Goal: Information Seeking & Learning: Learn about a topic

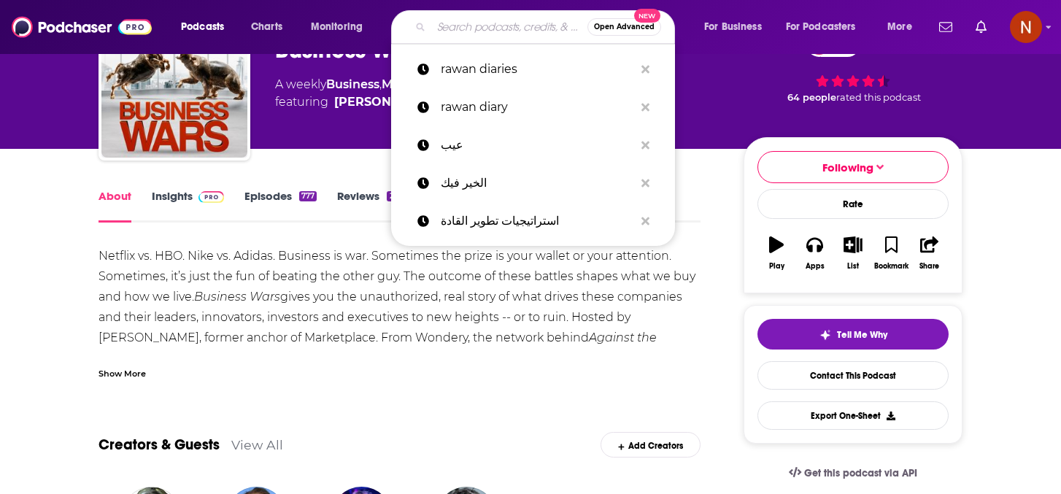
scroll to position [89, 0]
paste input "هوشة"
type input "هوشة"
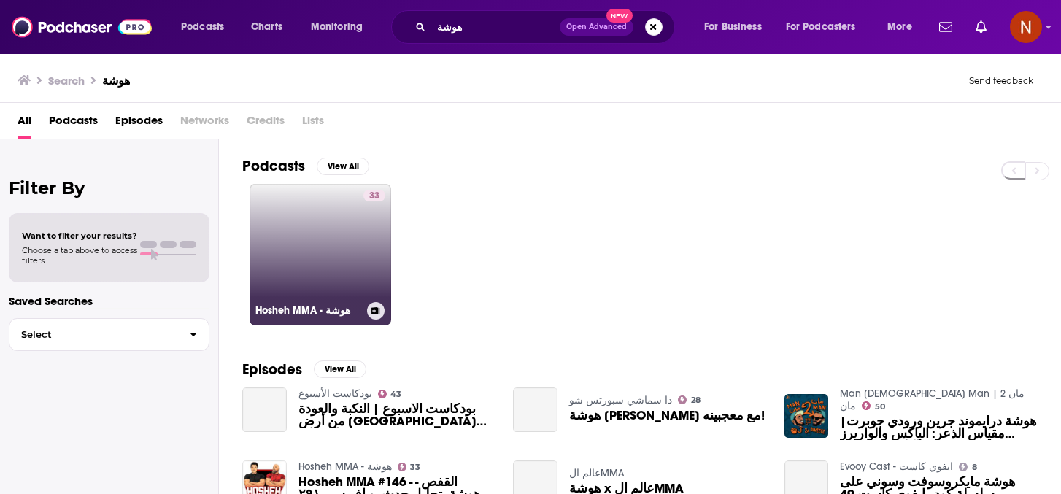
click at [301, 313] on h3 "Hosheh MMA - هوشة" at bounding box center [308, 310] width 106 height 12
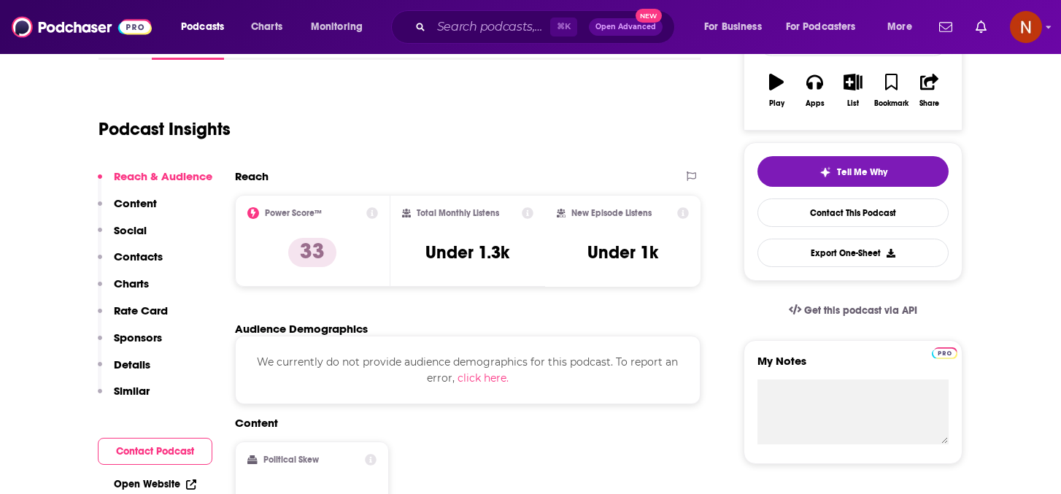
scroll to position [67, 0]
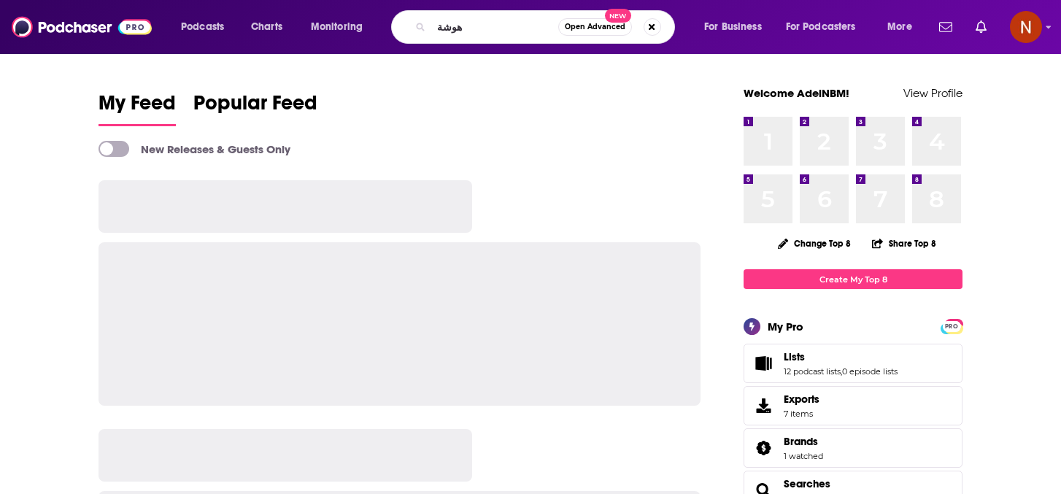
type input "هوشة"
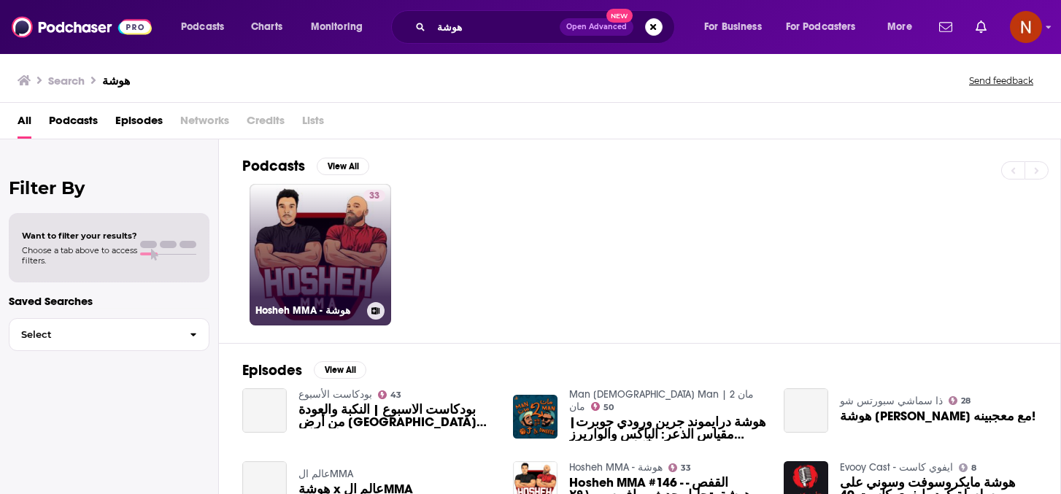
click at [290, 250] on link "33 Hosheh MMA - هوشة" at bounding box center [321, 255] width 142 height 142
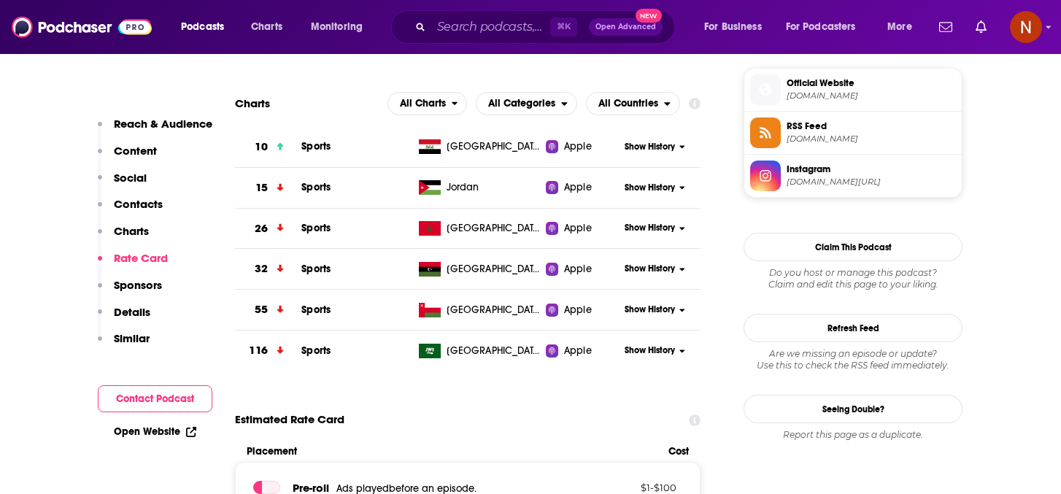
scroll to position [1057, 0]
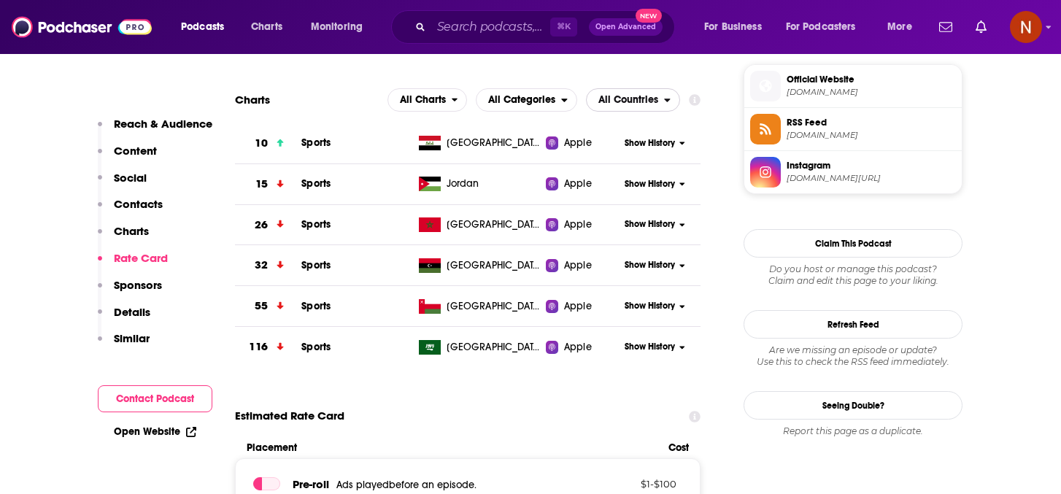
click at [651, 103] on span "All Countries" at bounding box center [628, 100] width 60 height 10
